Goal: Task Accomplishment & Management: Complete application form

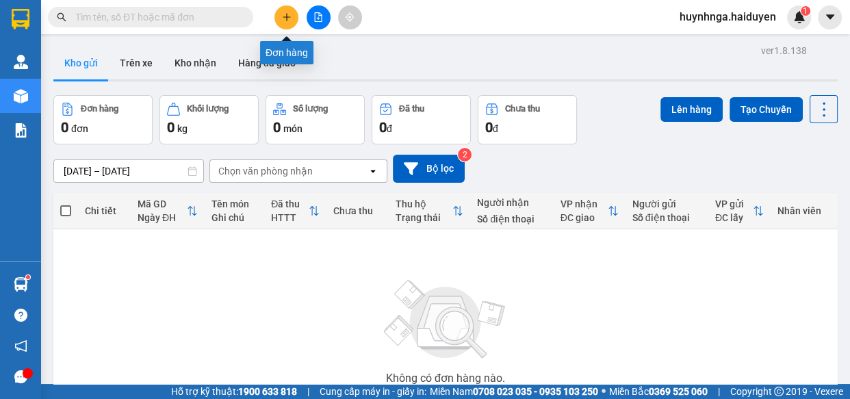
click at [284, 20] on icon "plus" at bounding box center [287, 17] width 10 height 10
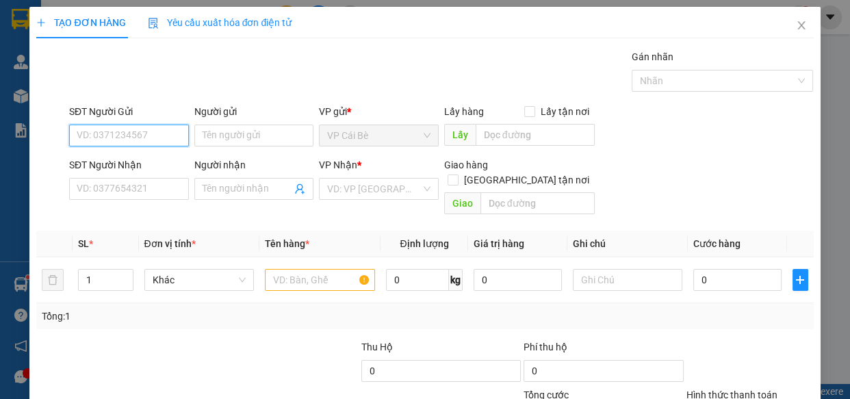
click at [168, 139] on input "SĐT Người Gửi" at bounding box center [129, 135] width 120 height 22
click at [129, 137] on input "SĐT Người Gửi" at bounding box center [129, 135] width 120 height 22
click at [128, 172] on div "0779813718 - MY" at bounding box center [127, 163] width 118 height 22
type input "0779813718"
type input "MY"
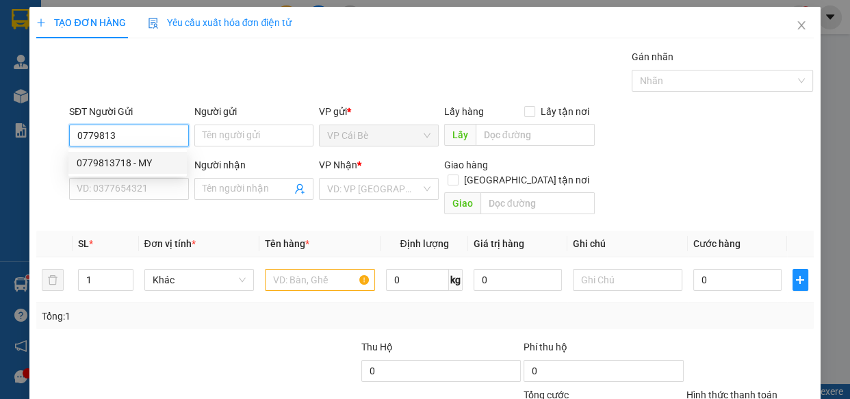
type input "0984081885"
type input "HỒNG"
type input "30.000"
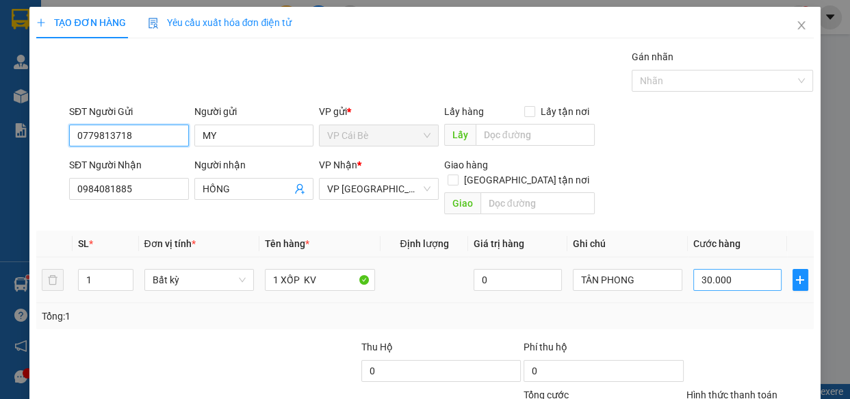
type input "0779813718"
click at [755, 269] on input "30.000" at bounding box center [737, 280] width 88 height 22
type input "0"
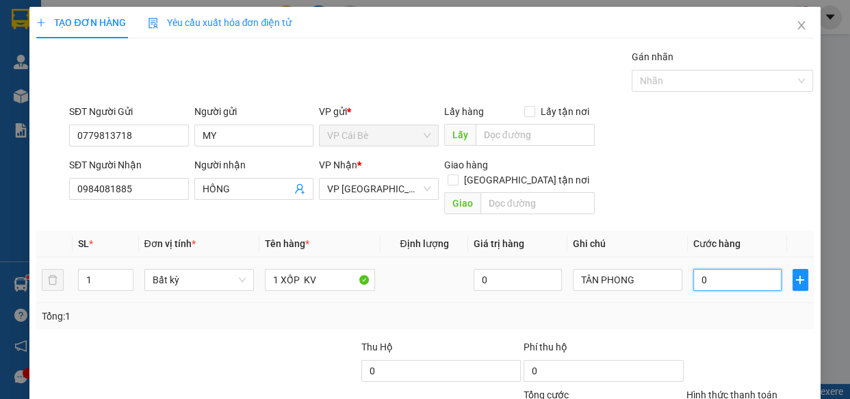
type input "3"
type input "03"
type input "30"
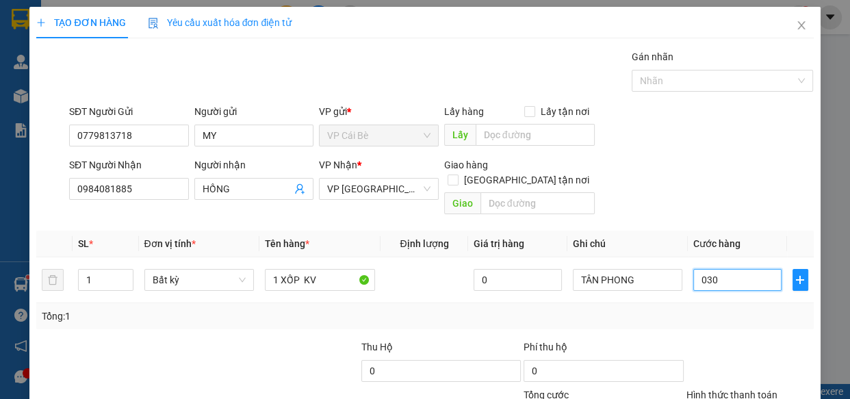
type input "030"
type input "30.000"
click at [760, 315] on div "Transit Pickup Surcharge Ids Transit Deliver Surcharge Ids Transit Deliver Surc…" at bounding box center [424, 271] width 776 height 445
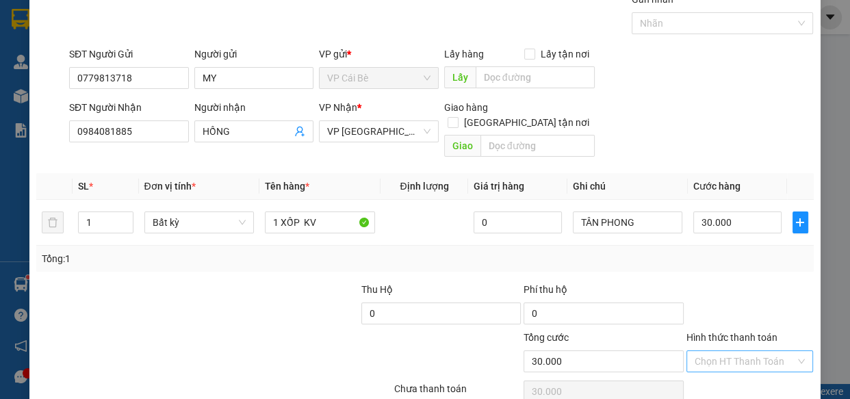
scroll to position [107, 0]
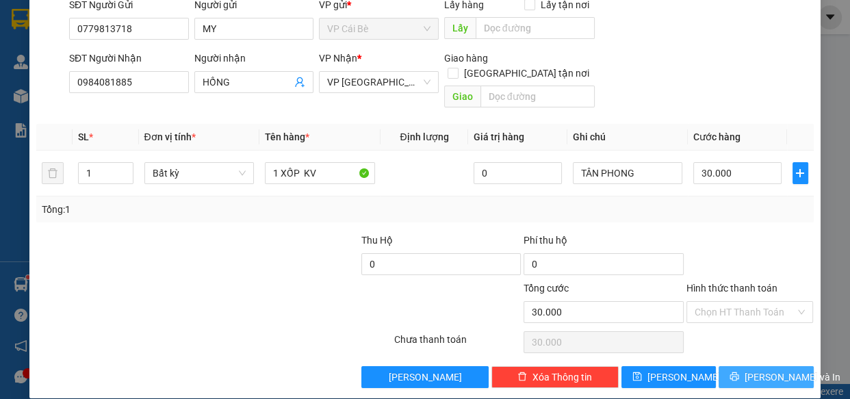
click at [759, 369] on span "[PERSON_NAME] và In" at bounding box center [792, 376] width 96 height 15
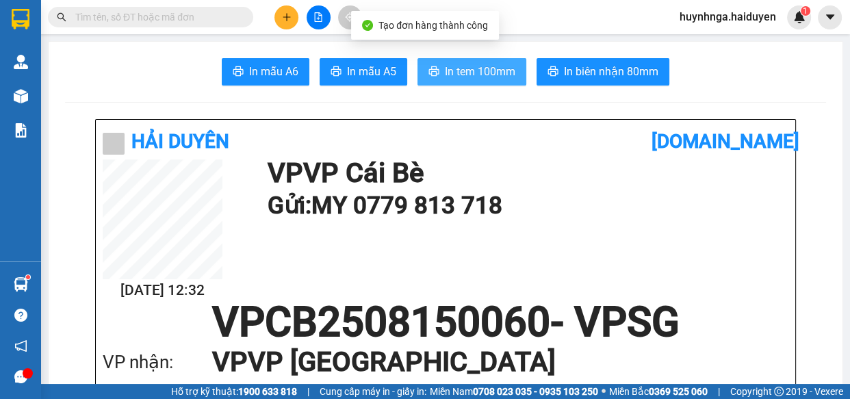
click at [499, 70] on span "In tem 100mm" at bounding box center [480, 71] width 70 height 17
